Goal: Find specific page/section: Find specific page/section

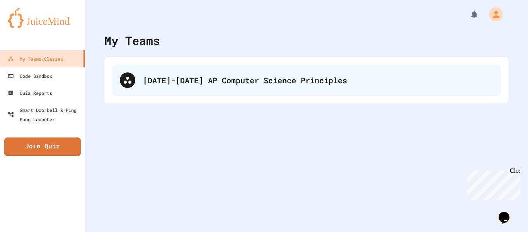
click at [211, 81] on div "[DATE]-[DATE] AP Computer Science Principles" at bounding box center [318, 80] width 350 height 12
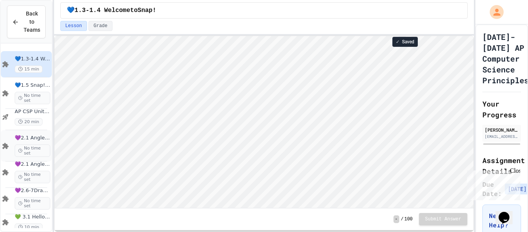
scroll to position [117, 0]
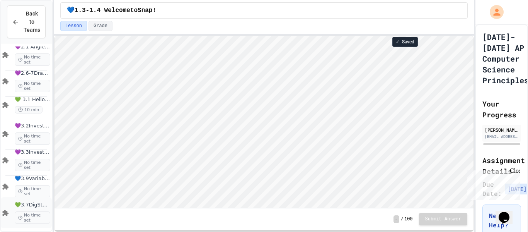
click at [38, 207] on span "💚3.7DigStoryProj" at bounding box center [33, 205] width 36 height 7
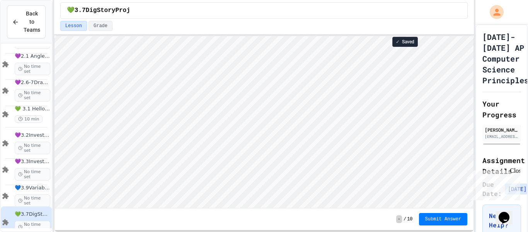
click at [518, 171] on div "Close" at bounding box center [515, 172] width 10 height 10
click at [498, 132] on div "[PERSON_NAME]" at bounding box center [502, 129] width 34 height 7
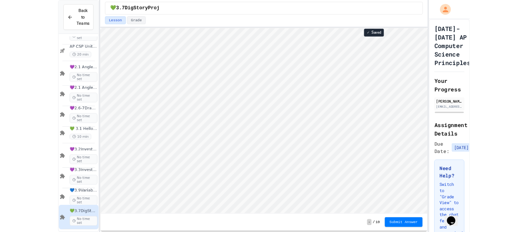
scroll to position [1, 0]
